Goal: Check status: Check status

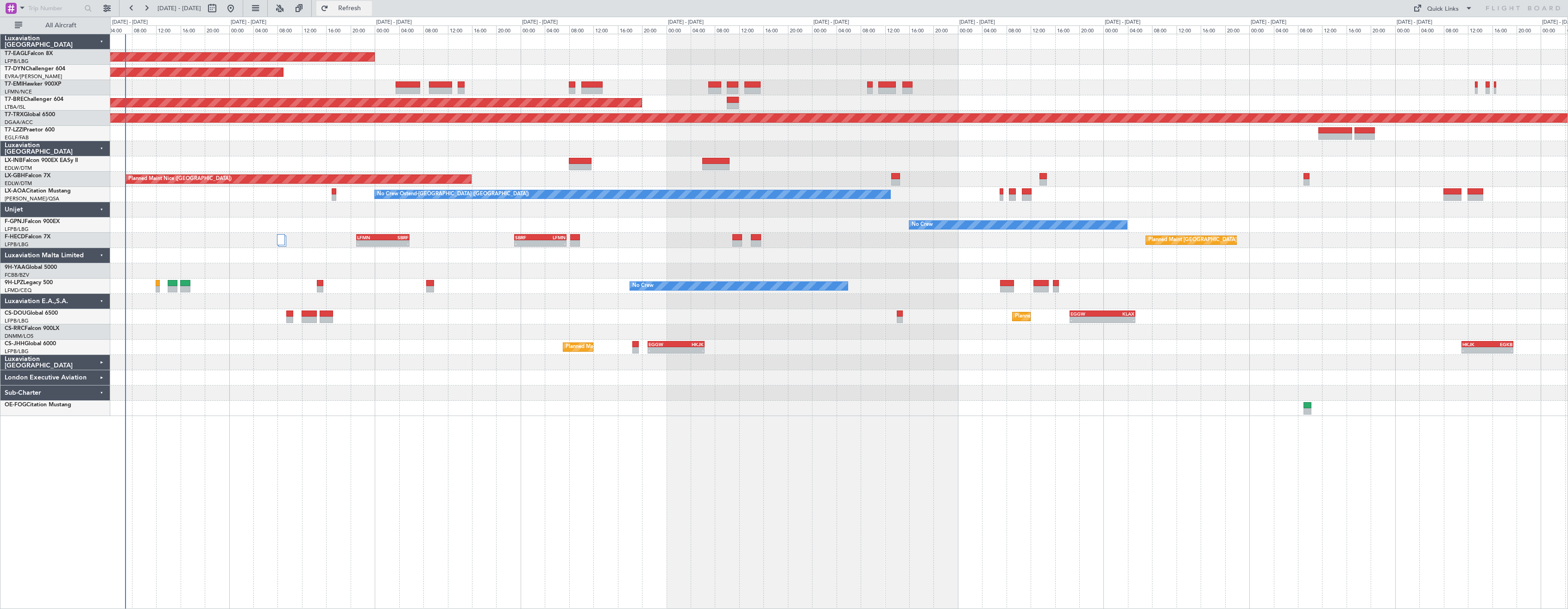
click at [369, 5] on span "Refresh" at bounding box center [350, 8] width 39 height 7
click at [437, 423] on div "Planned Maint [US_STATE] ([GEOGRAPHIC_DATA]) Planned Maint [GEOGRAPHIC_DATA]-[G…" at bounding box center [839, 322] width 1458 height 576
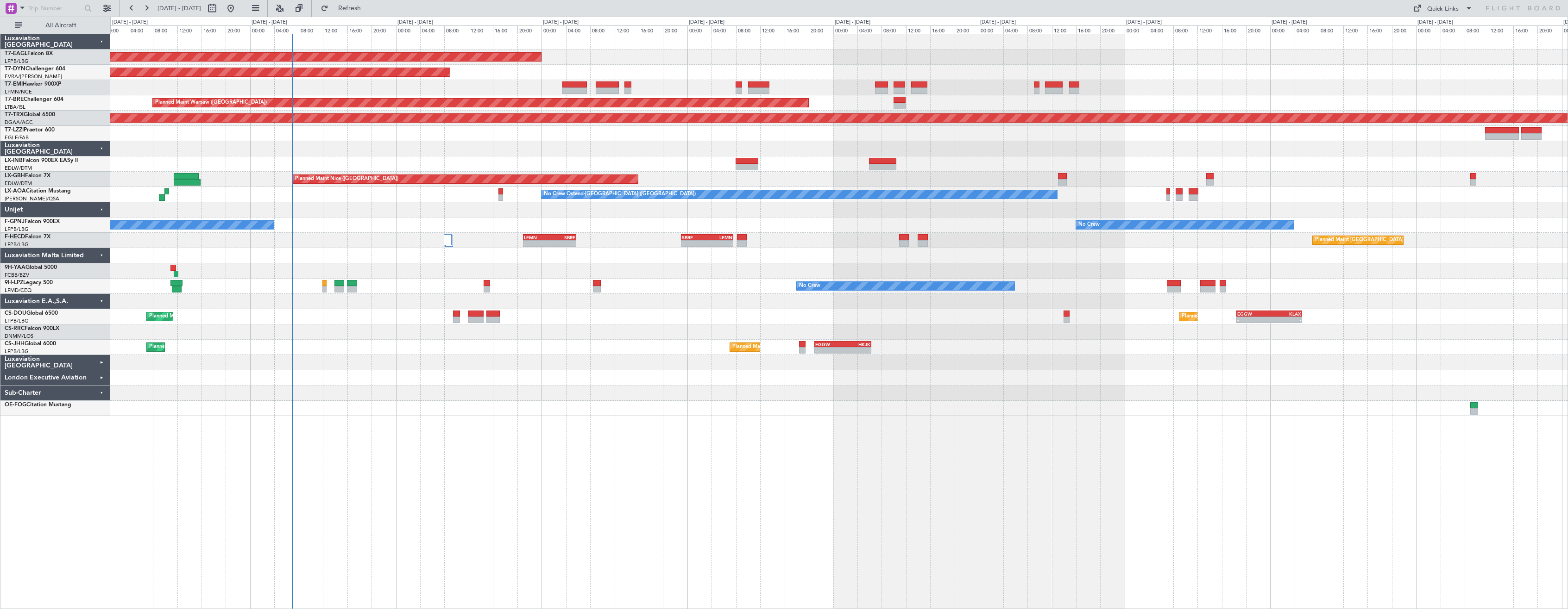
click at [362, 155] on div at bounding box center [839, 148] width 1457 height 15
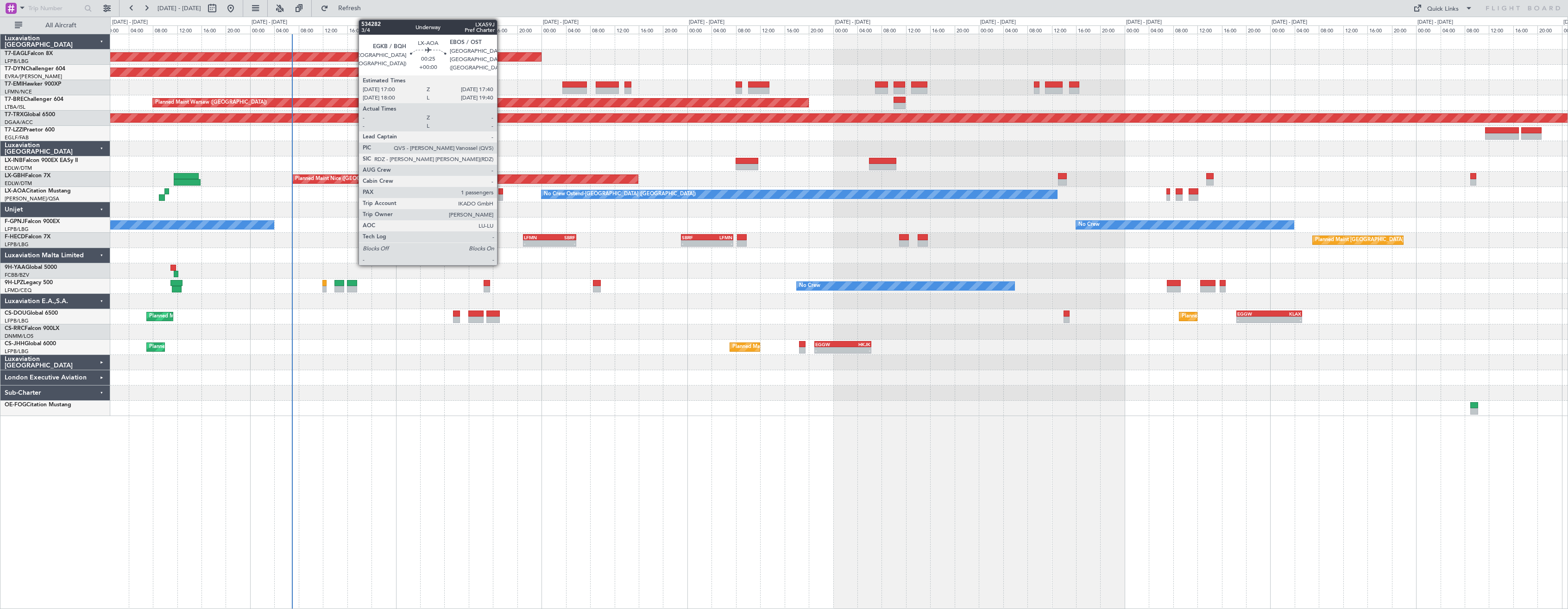
click at [501, 196] on div at bounding box center [500, 198] width 4 height 7
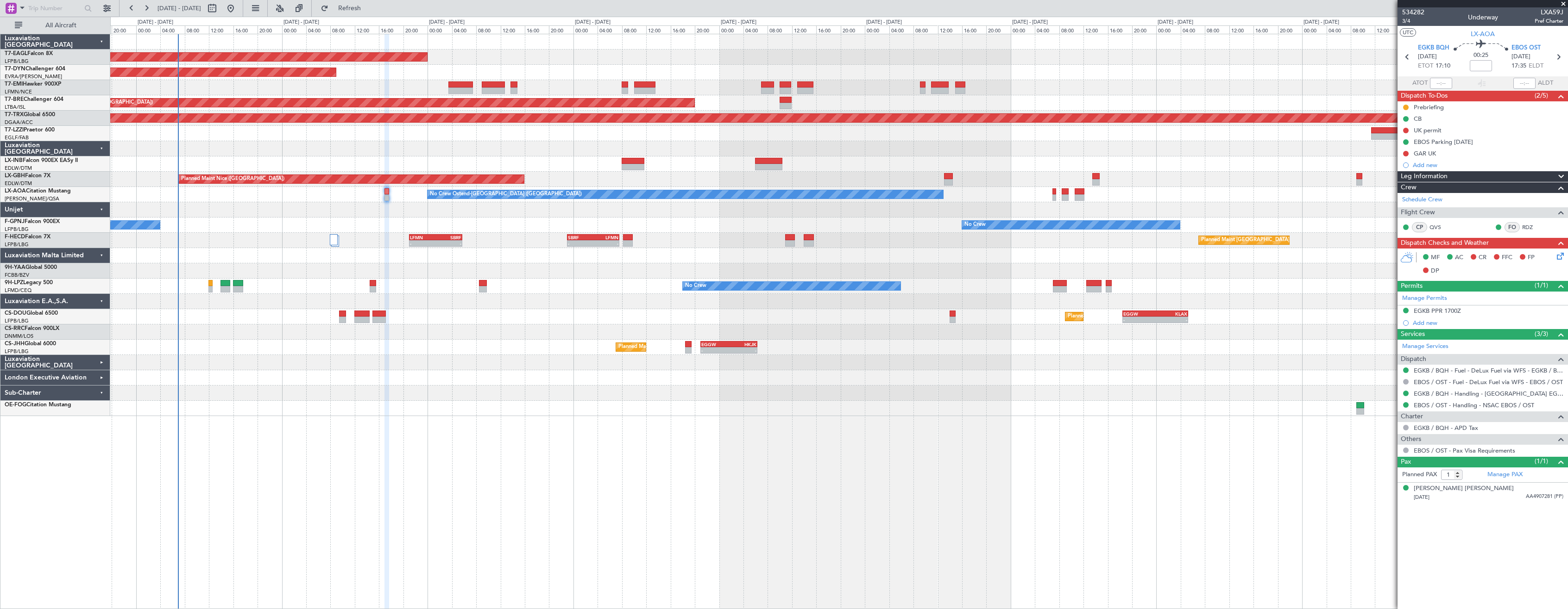
click at [995, 513] on div "Planned Maint [US_STATE] ([GEOGRAPHIC_DATA]) Planned Maint [GEOGRAPHIC_DATA]-[G…" at bounding box center [839, 322] width 1458 height 576
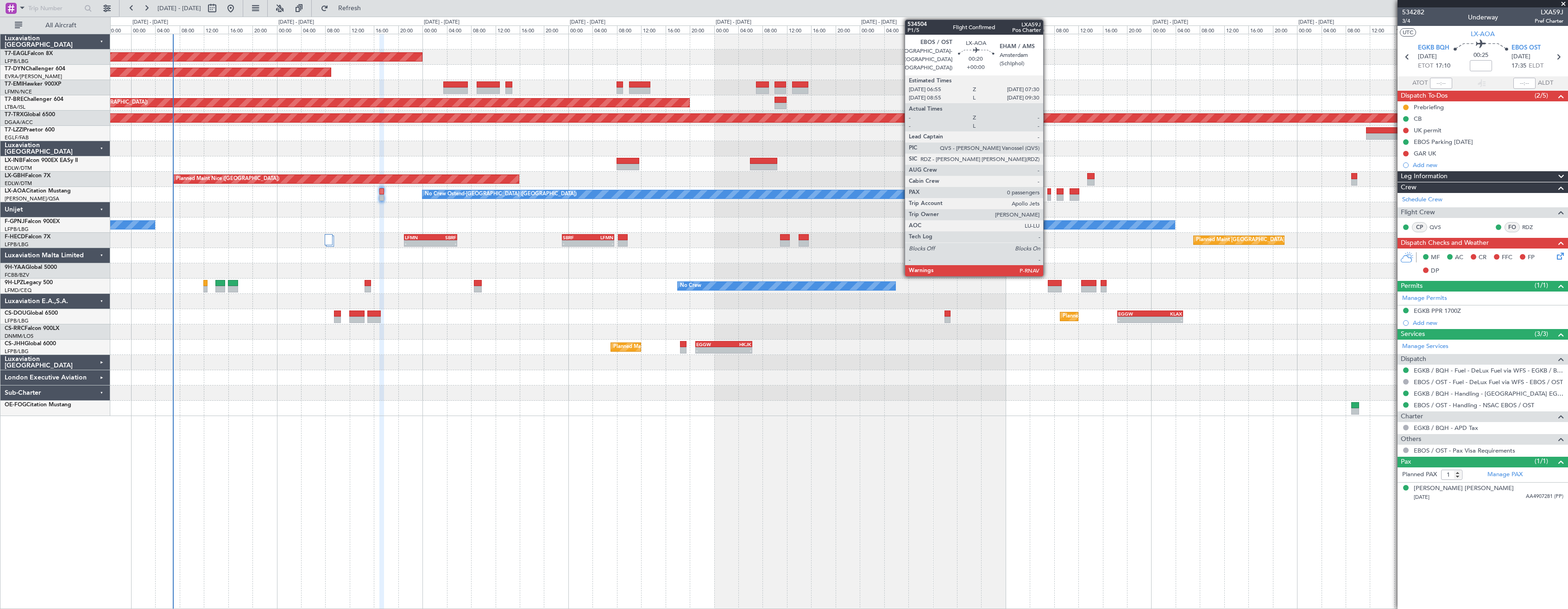
click at [1048, 192] on div at bounding box center [1049, 192] width 4 height 7
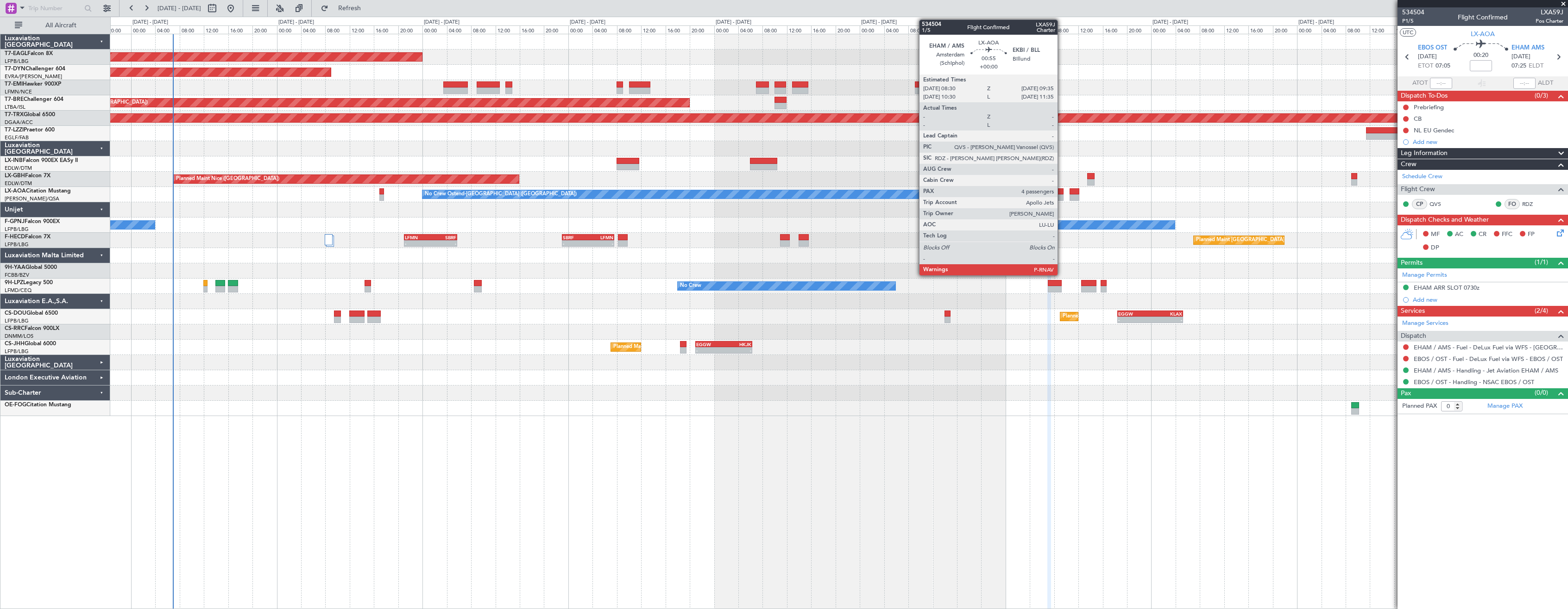
click at [1062, 193] on div at bounding box center [1060, 192] width 7 height 7
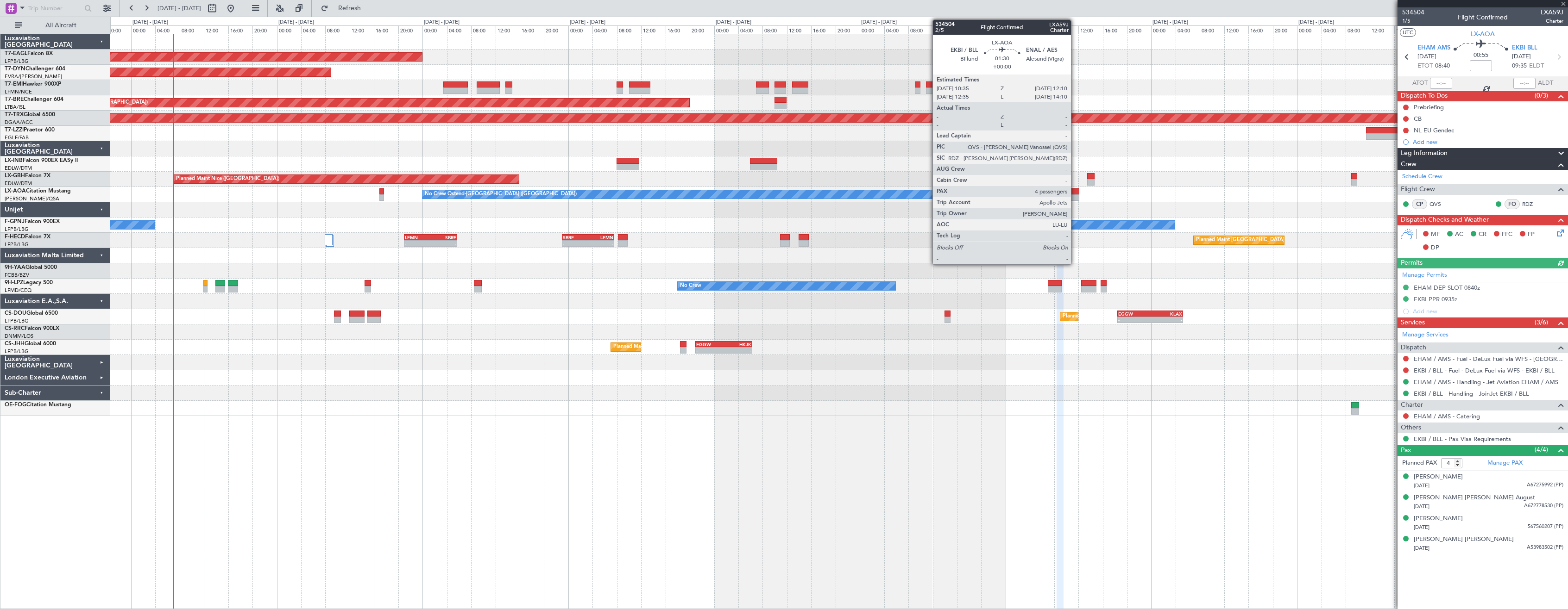
click at [1075, 195] on div at bounding box center [1074, 198] width 10 height 7
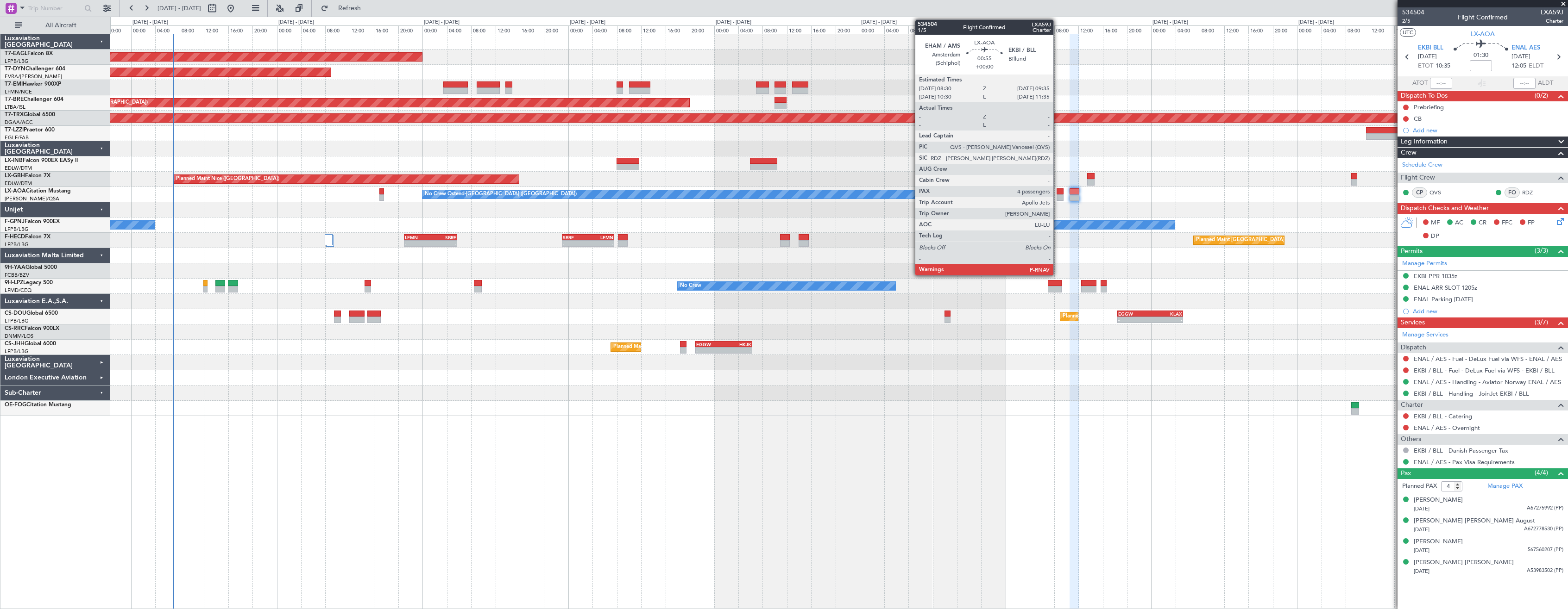
click at [1057, 197] on div at bounding box center [1060, 198] width 7 height 7
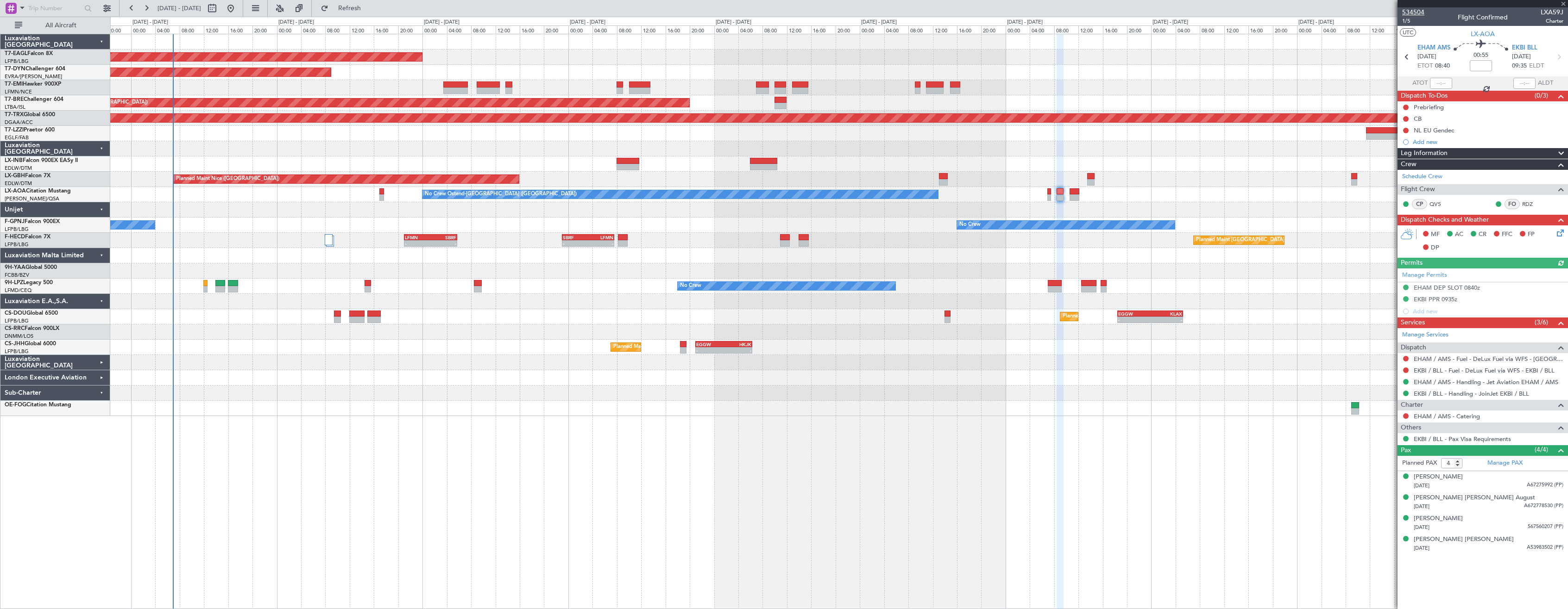
click at [1410, 13] on span "534504" at bounding box center [1413, 12] width 23 height 10
click at [1414, 10] on span "534504" at bounding box center [1413, 12] width 23 height 10
click at [368, 7] on span "Refresh" at bounding box center [350, 8] width 39 height 7
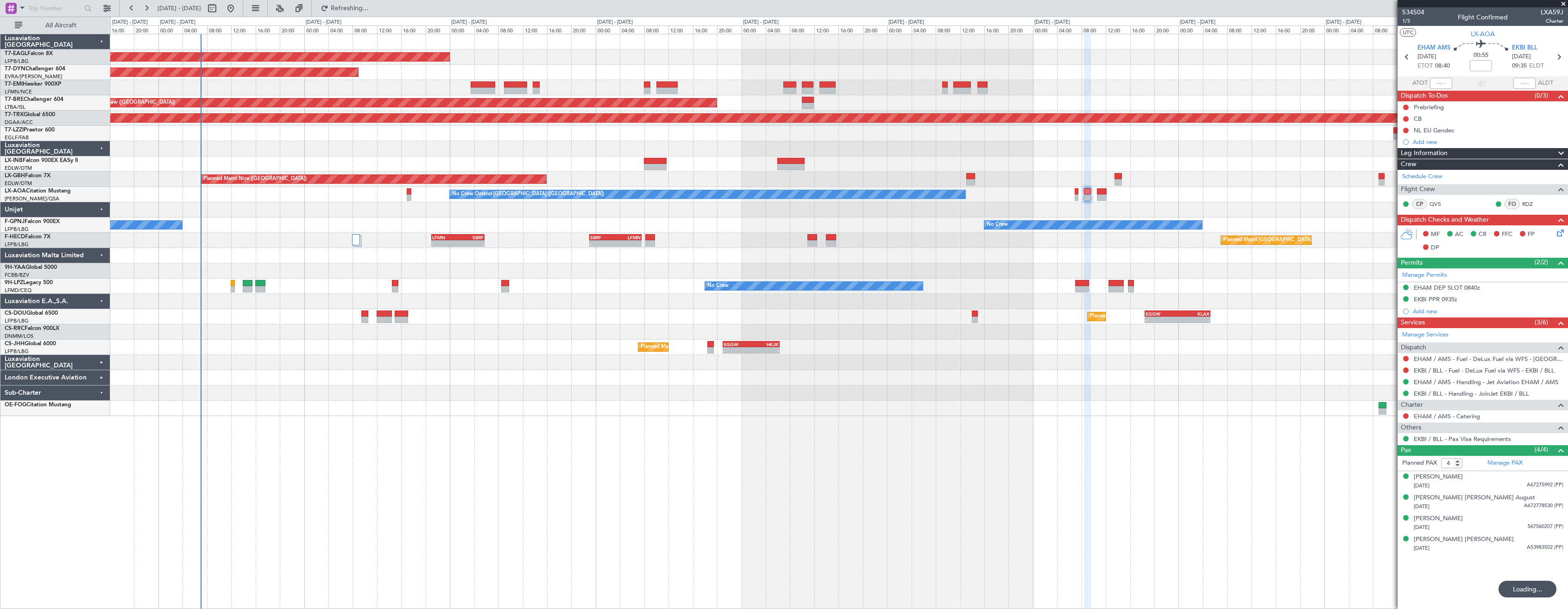
click at [321, 411] on div at bounding box center [839, 408] width 1457 height 15
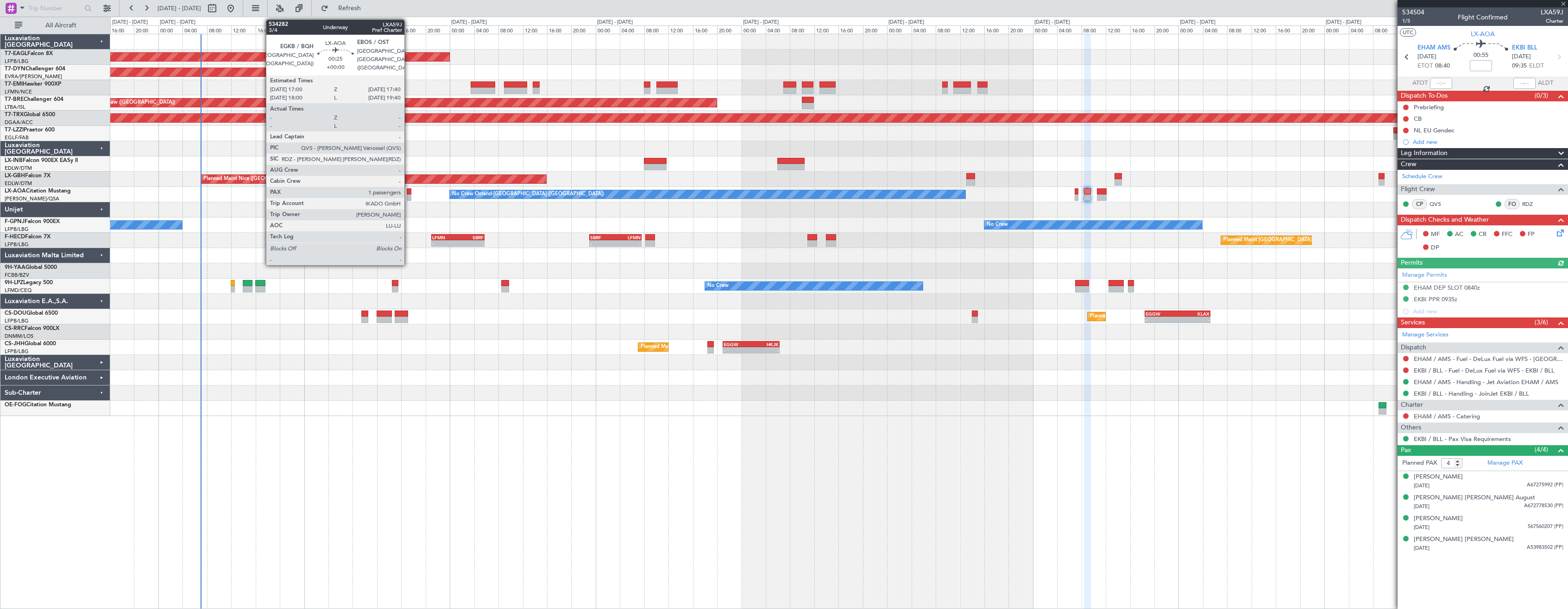
click at [411, 195] on div at bounding box center [408, 198] width 4 height 7
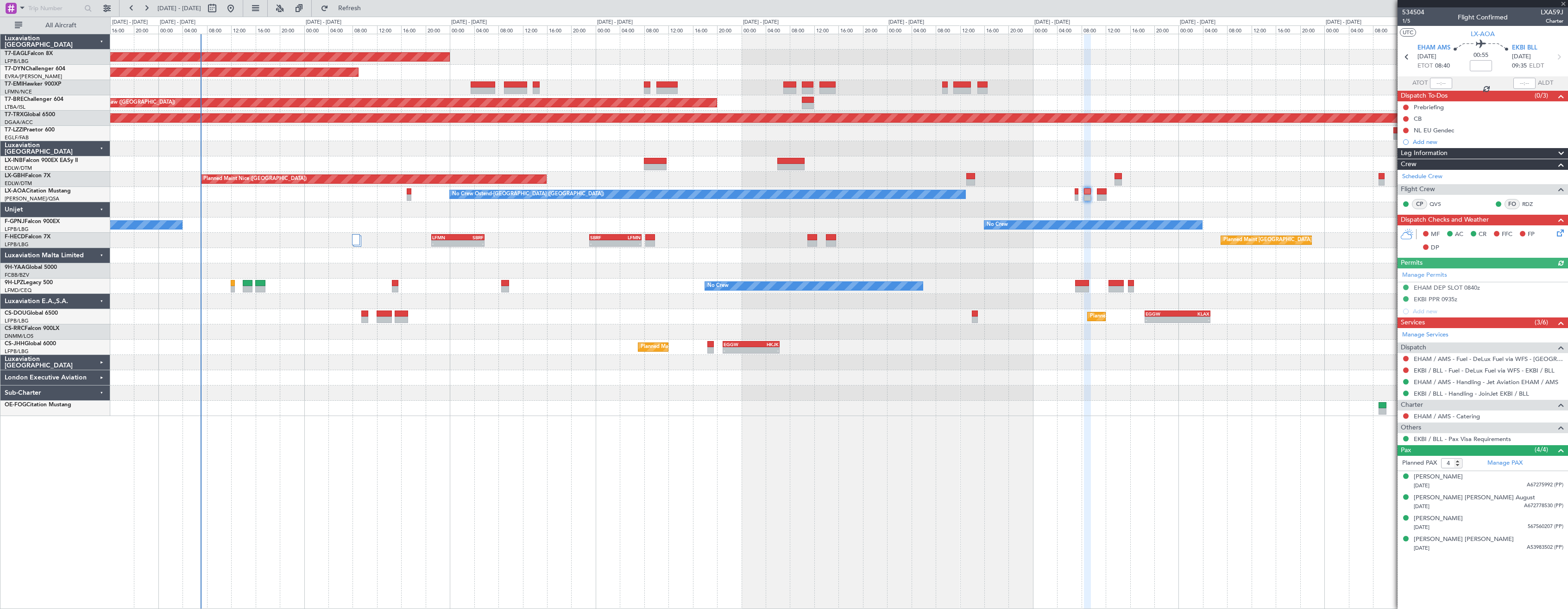
type input "1"
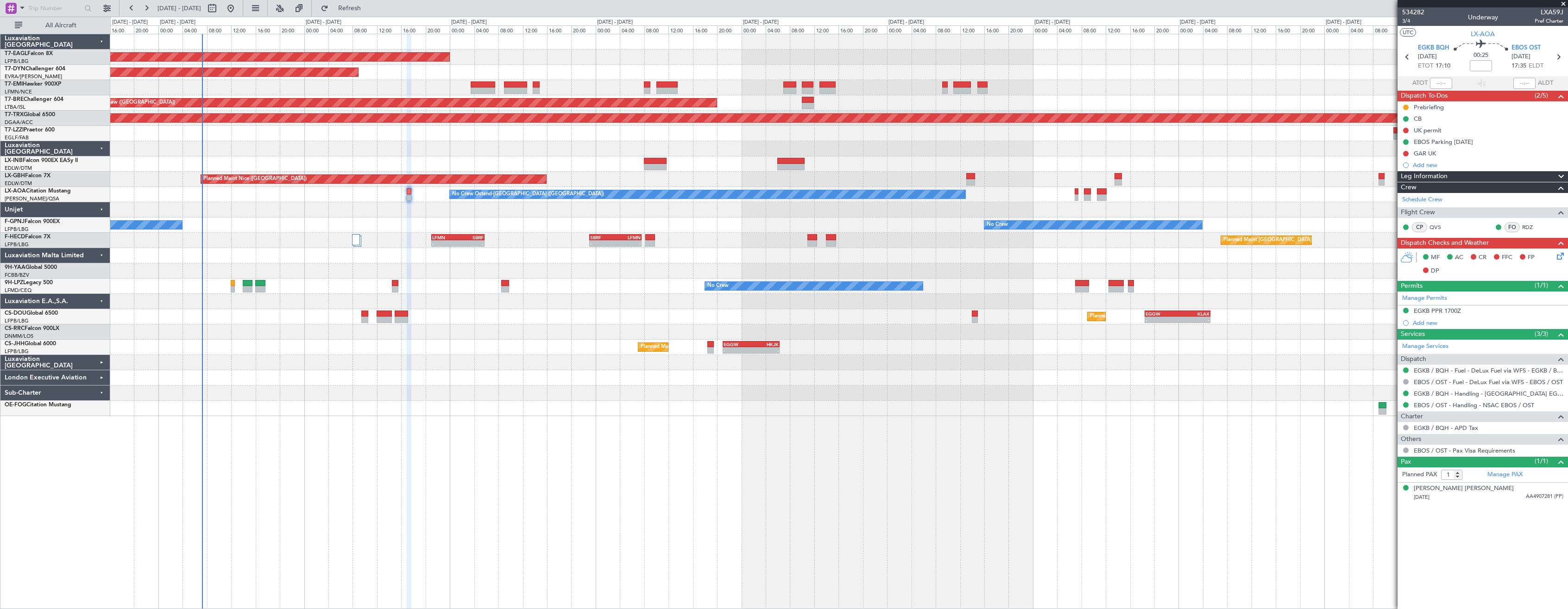
click at [98, 182] on div "EDLW/DTM [GEOGRAPHIC_DATA]" at bounding box center [57, 184] width 105 height 8
click at [49, 206] on div "Unijet" at bounding box center [55, 210] width 110 height 15
